Goal: Check status: Check status

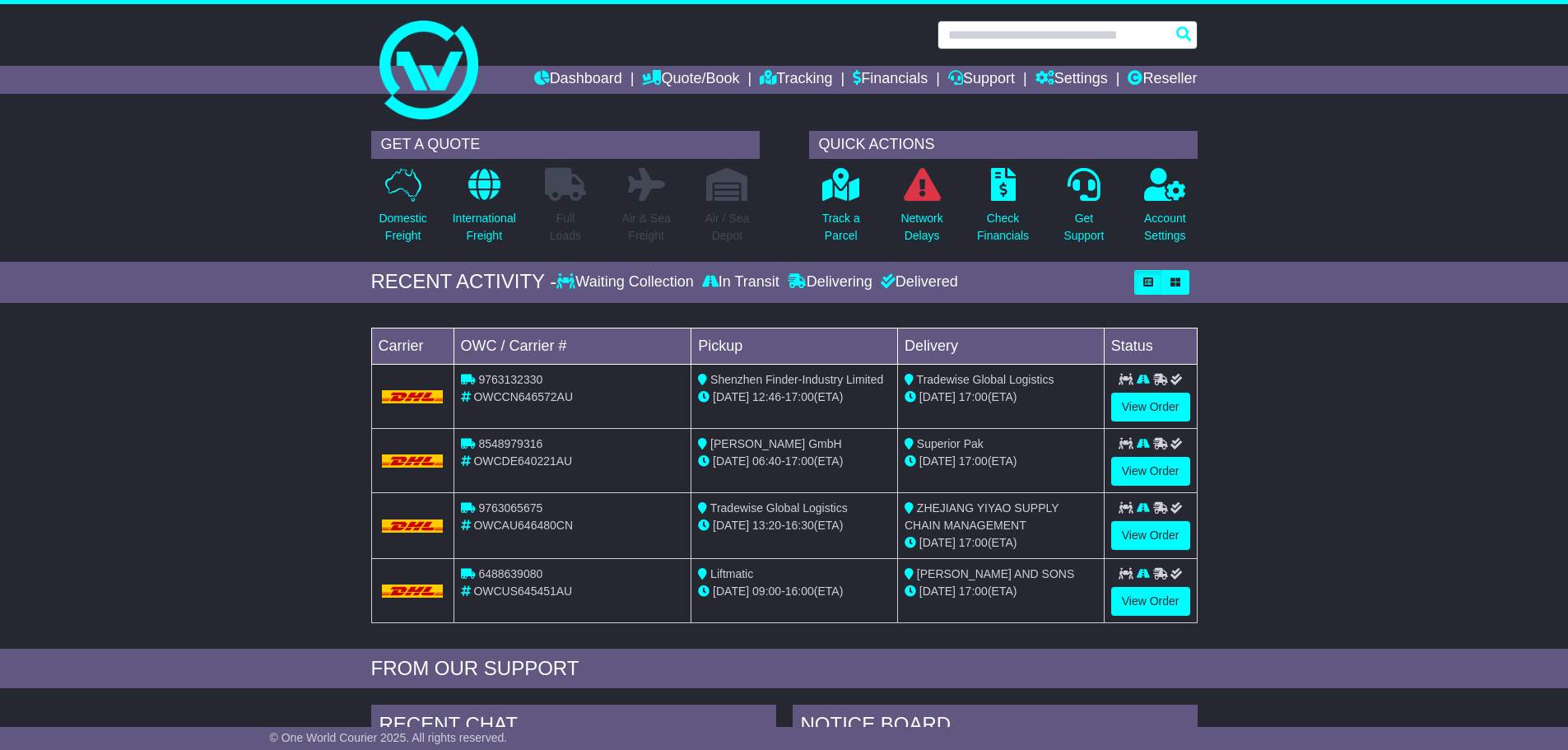
click at [1059, 33] on input "text" at bounding box center [1067, 35] width 260 height 29
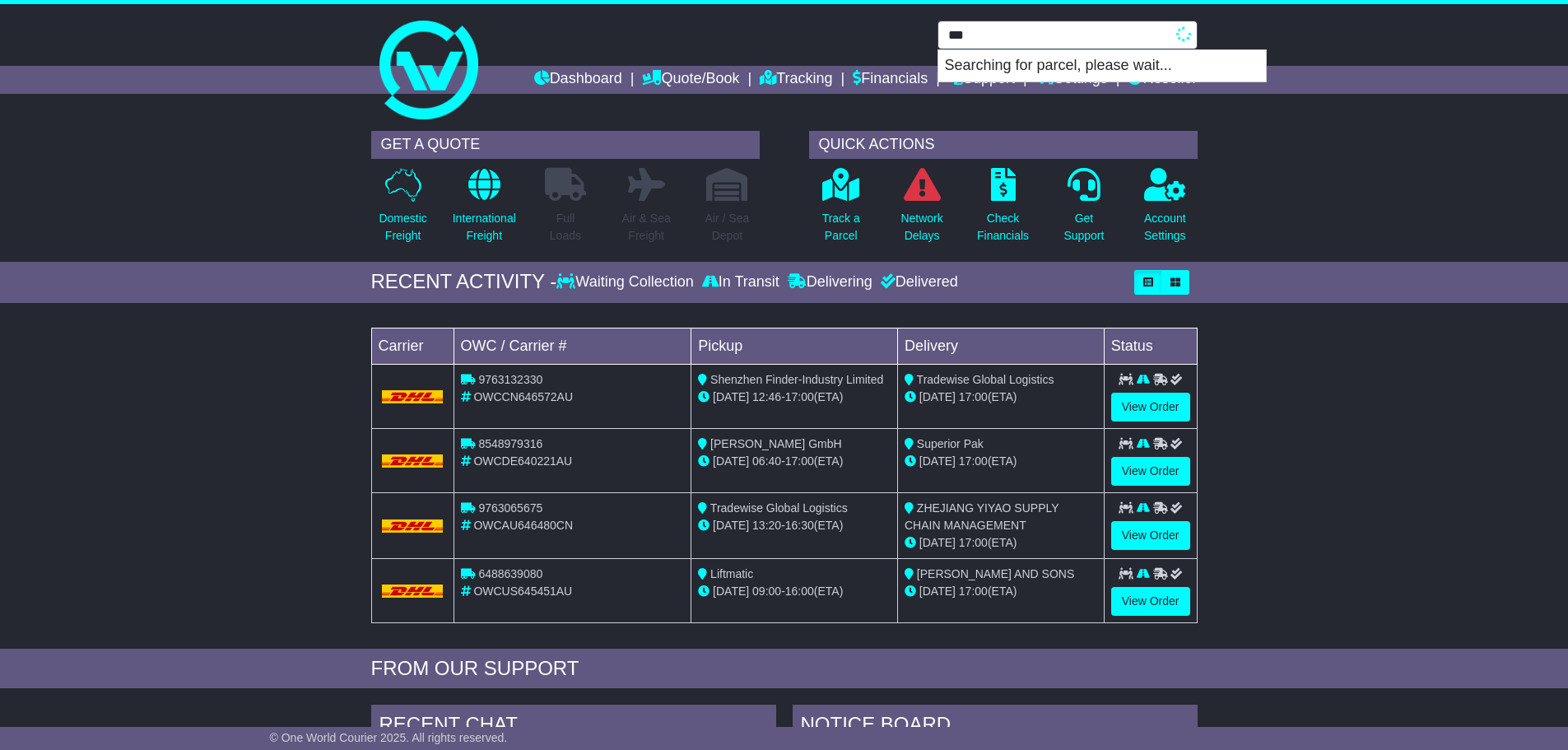
type input "****"
type input "**********"
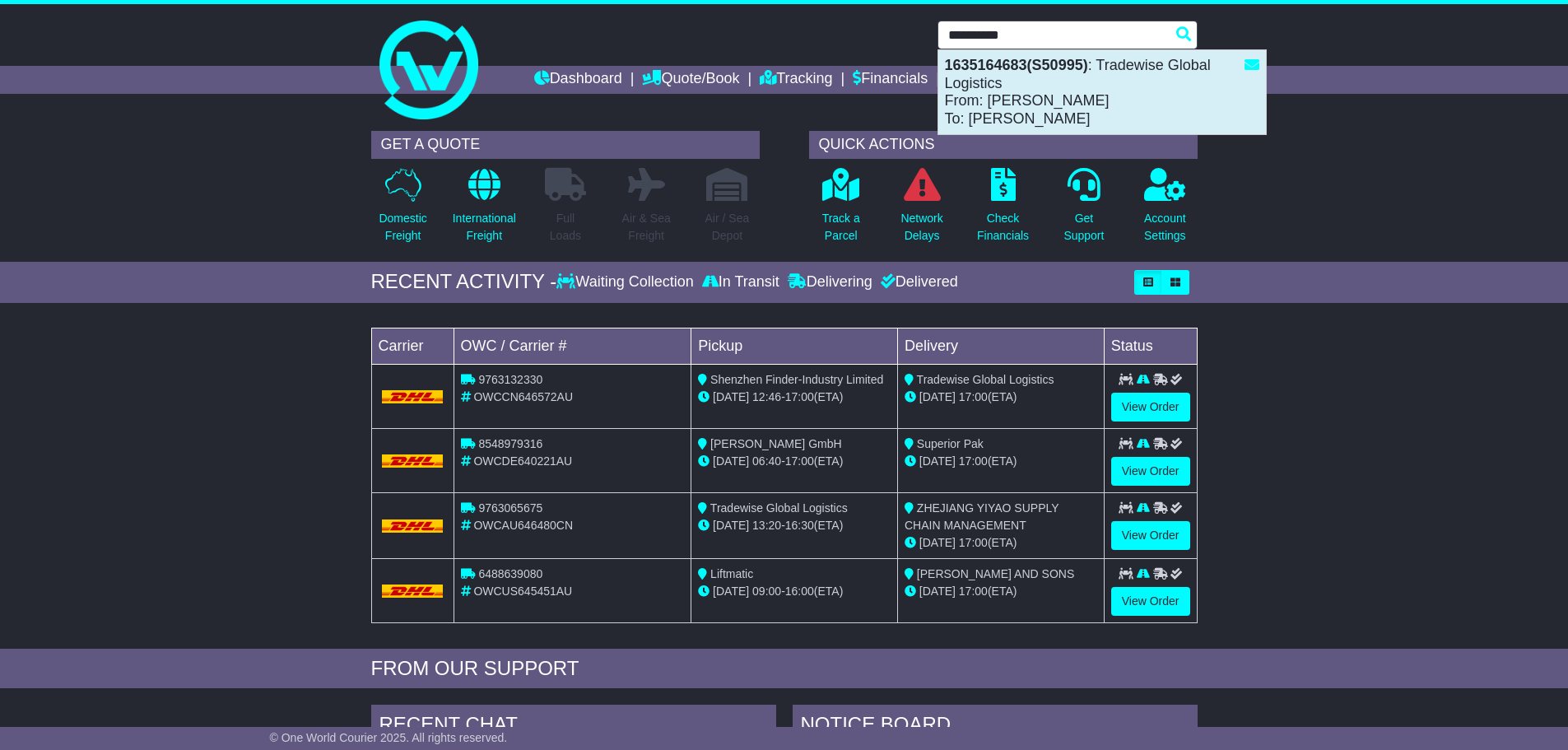
click at [1041, 92] on div "1635164683(S50995) : Tradewise Global Logistics From: MITCHELL PAPE To: GAVIN P…" at bounding box center [1101, 92] width 327 height 84
